Goal: Browse casually: Explore the website without a specific task or goal

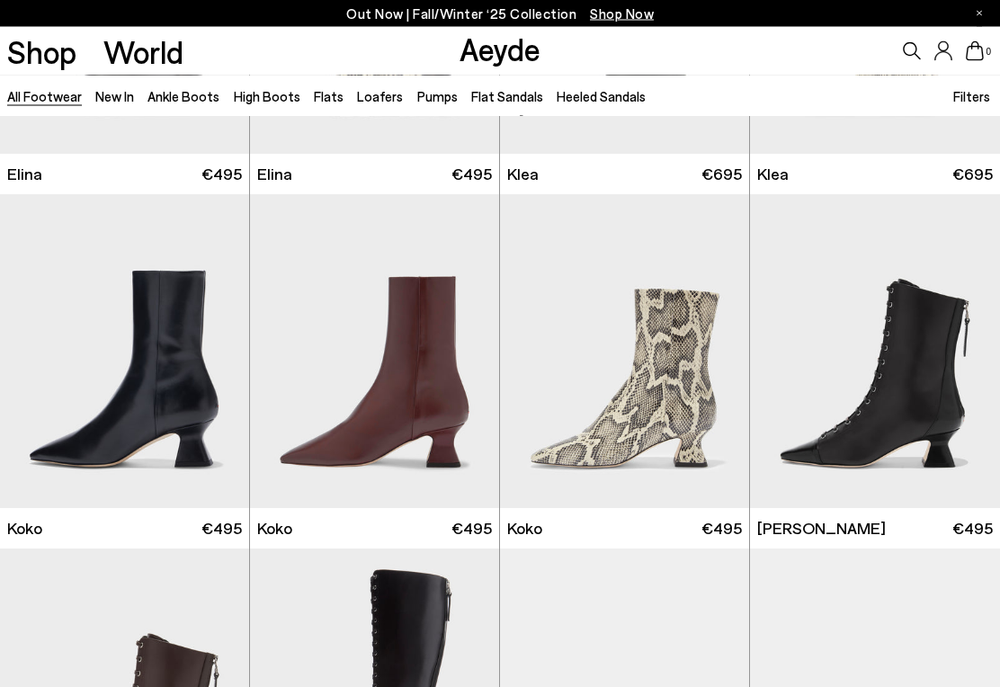
scroll to position [1806, 0]
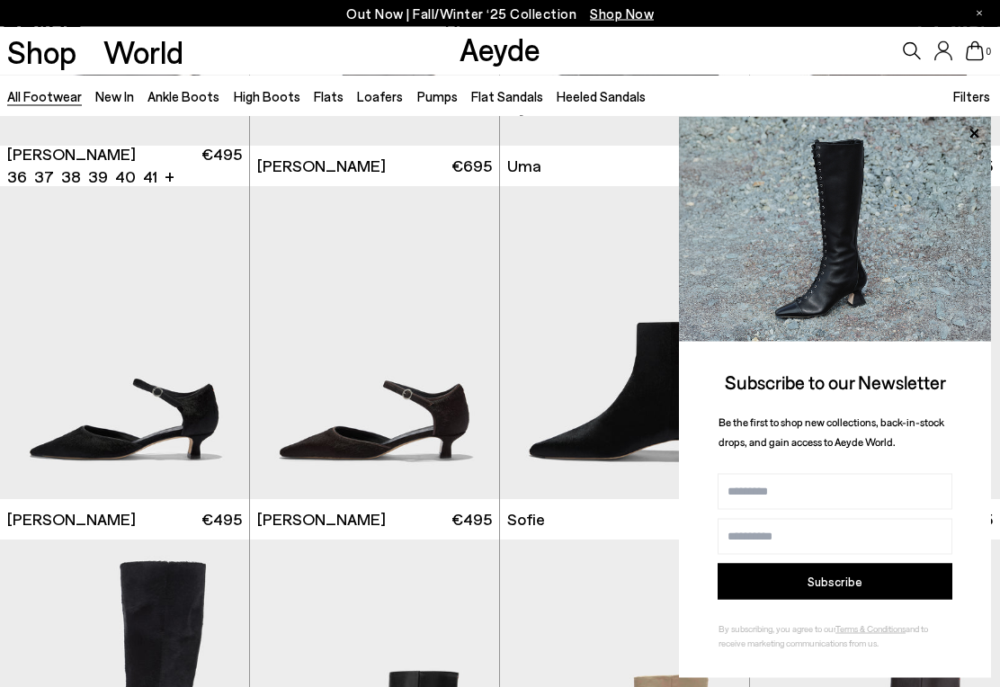
scroll to position [3823, 0]
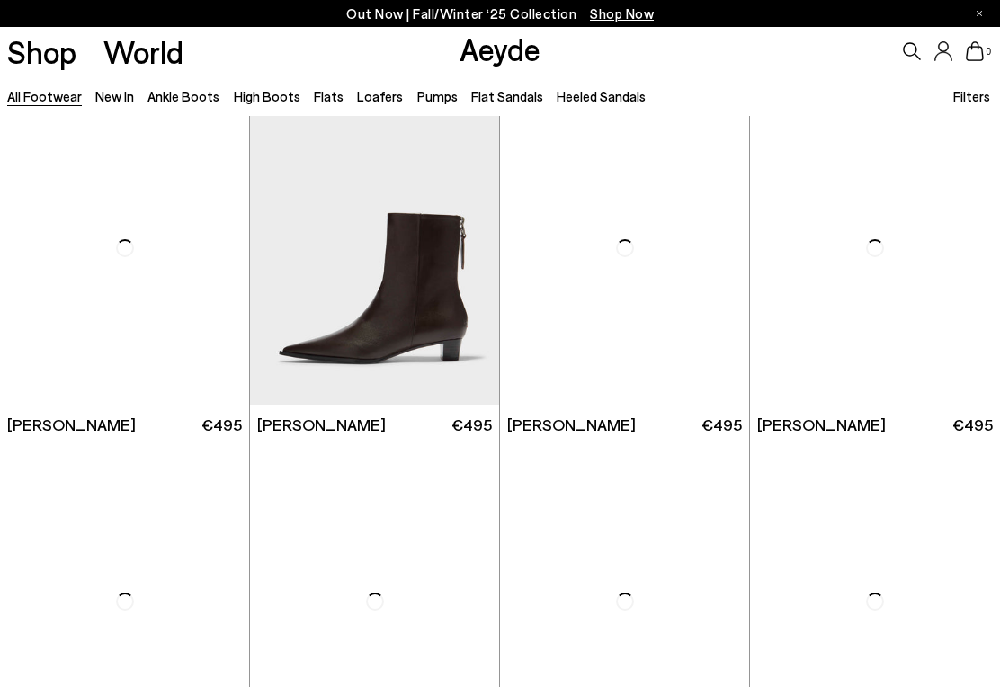
scroll to position [5714, 0]
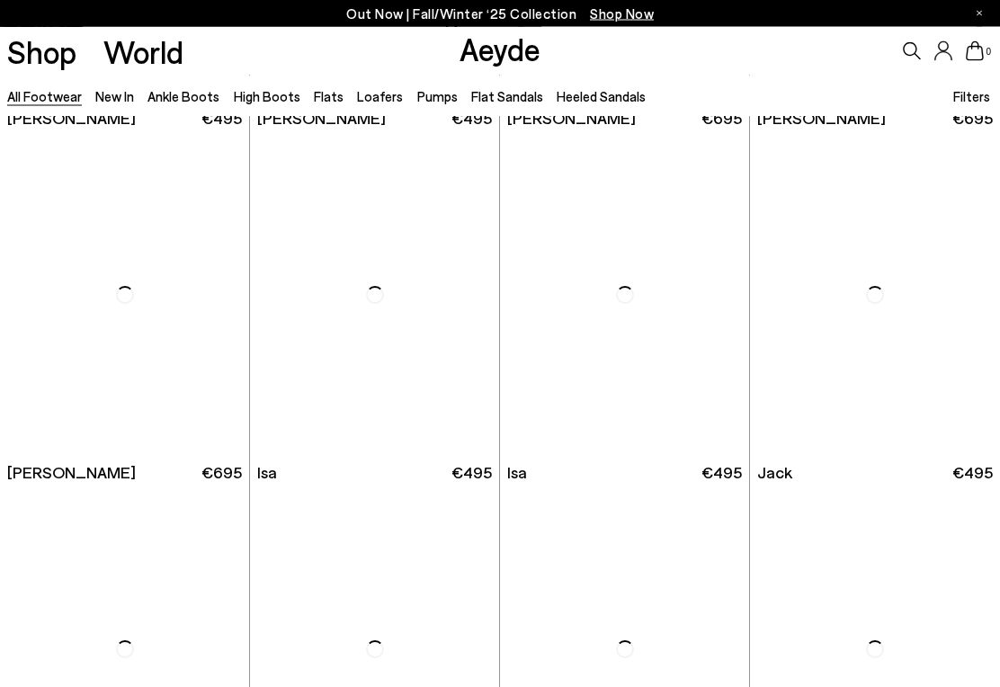
scroll to position [8470, 0]
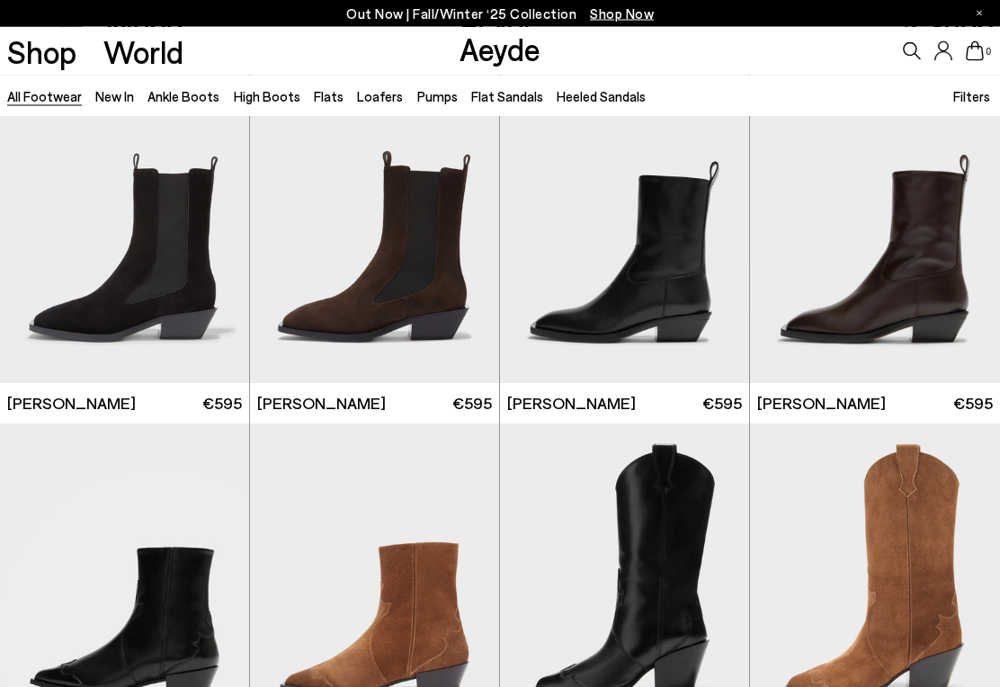
scroll to position [10311, 0]
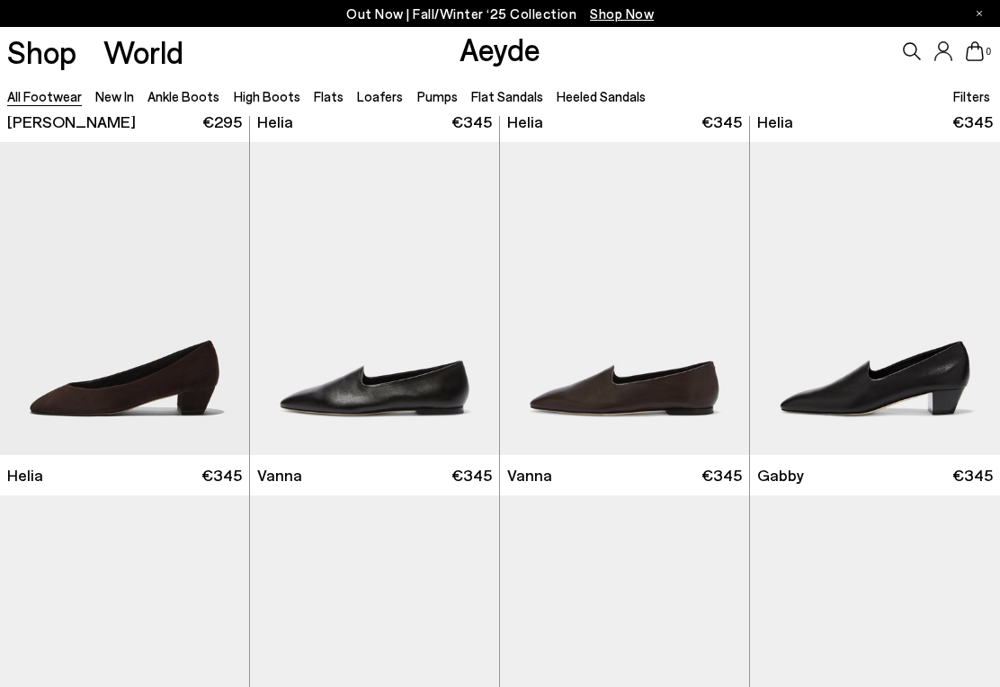
scroll to position [13775, 0]
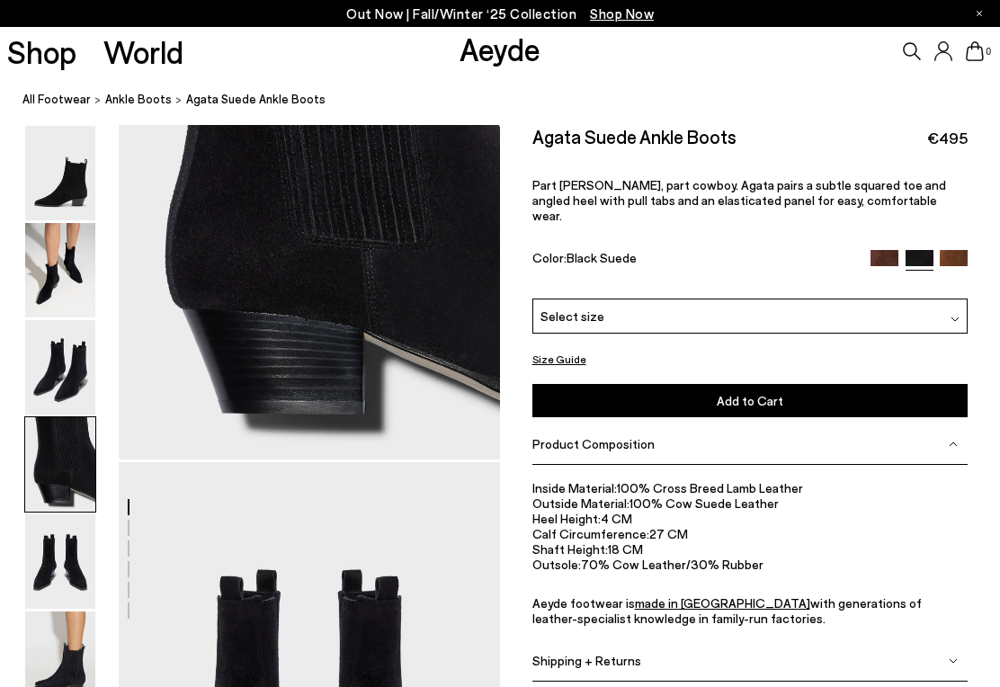
scroll to position [1693, 0]
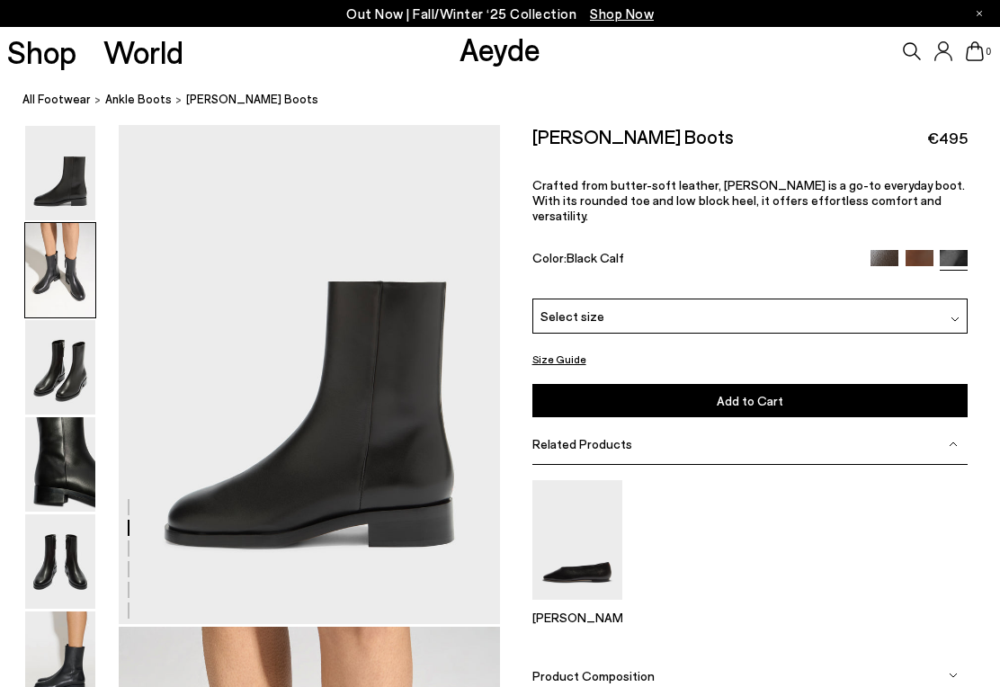
scroll to position [512, 0]
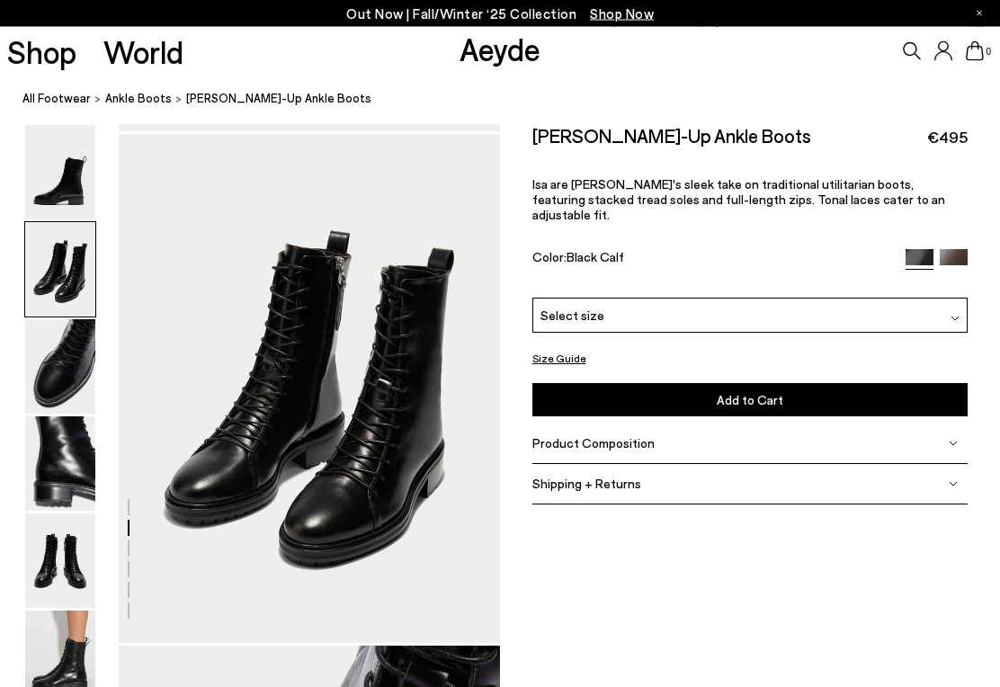
scroll to position [512, 0]
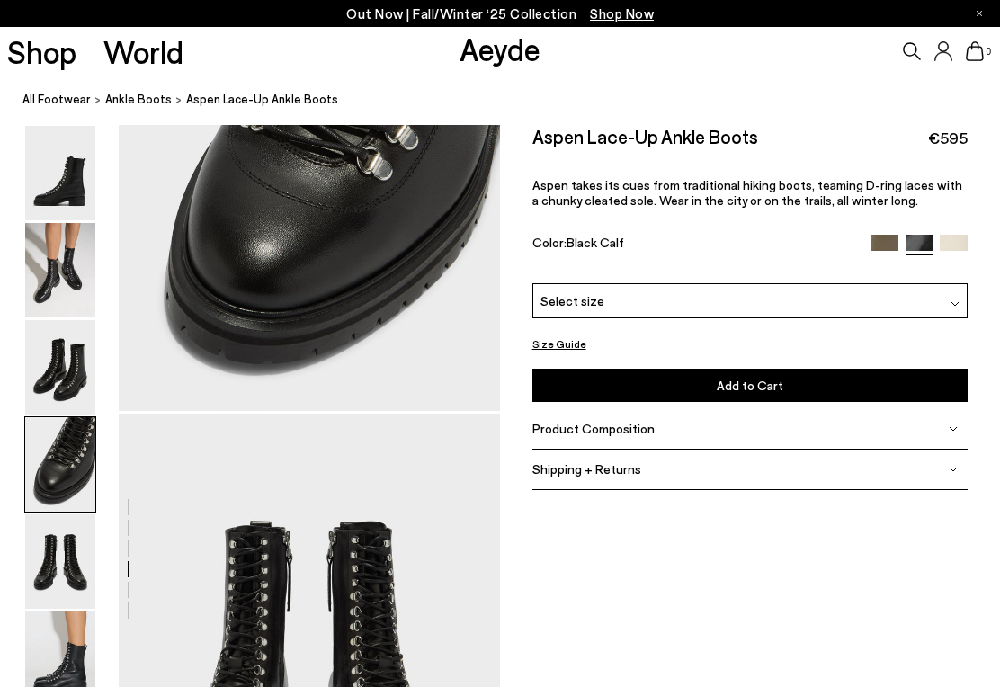
scroll to position [1709, 0]
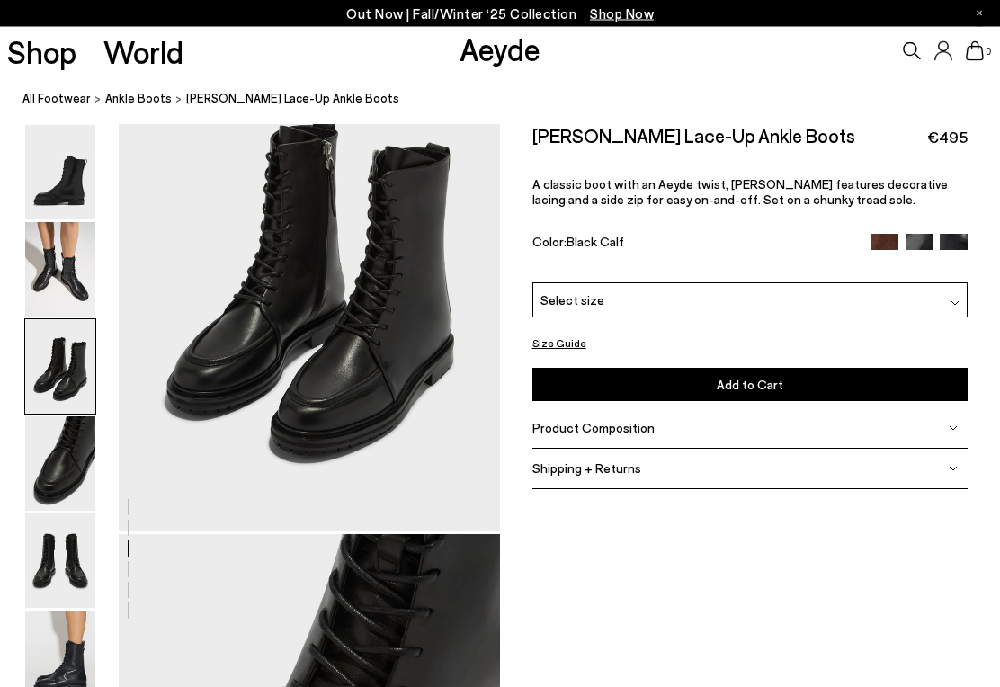
scroll to position [1534, 0]
